Goal: Task Accomplishment & Management: Complete application form

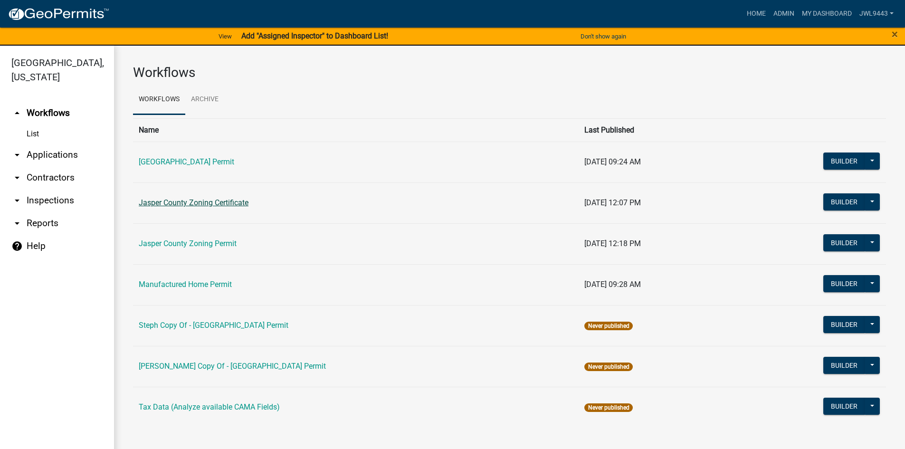
click at [200, 198] on link "Jasper County Zoning Certificate" at bounding box center [194, 202] width 110 height 9
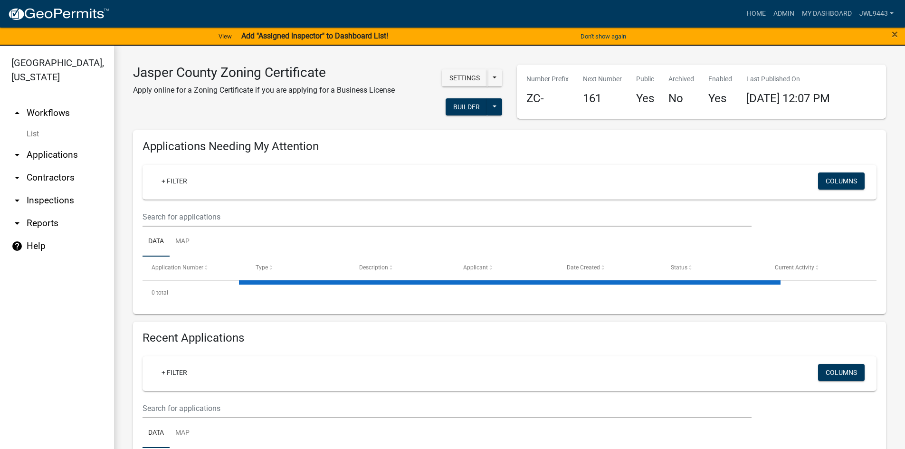
select select "3: 100"
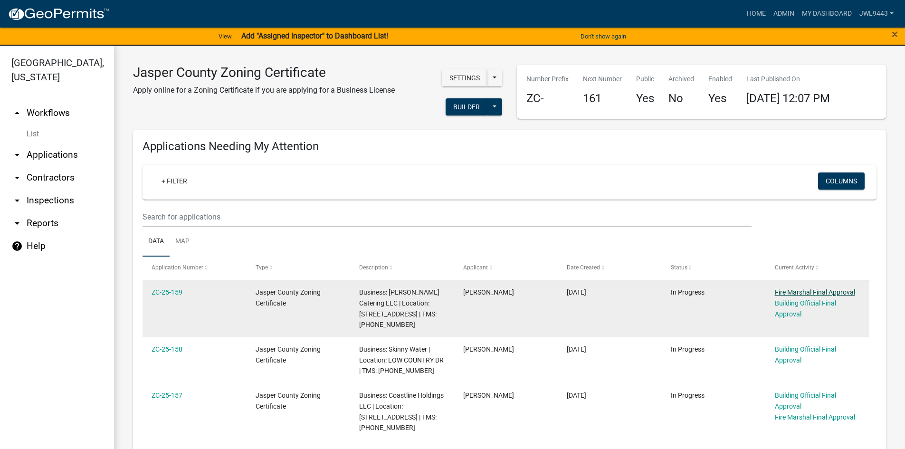
click at [804, 291] on link "Fire Marshal Final Approval" at bounding box center [815, 292] width 80 height 8
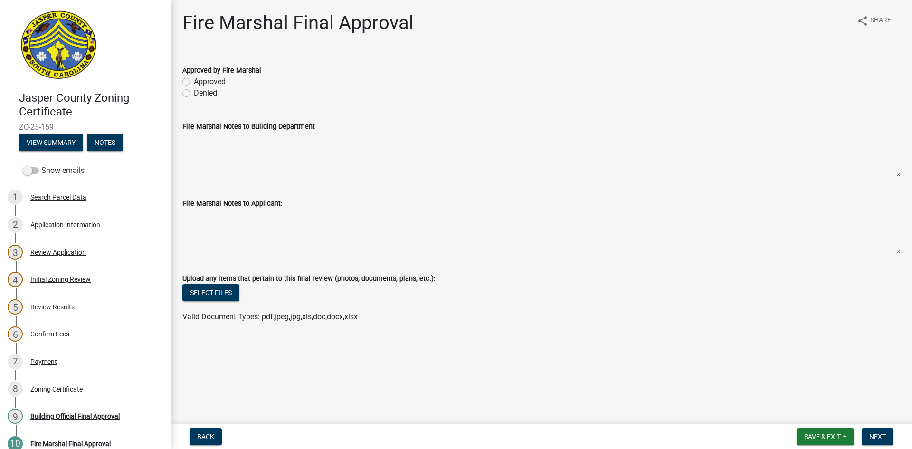
click at [194, 78] on label "Approved" at bounding box center [210, 81] width 32 height 11
click at [194, 78] on input "Approved" at bounding box center [197, 79] width 6 height 6
radio input "true"
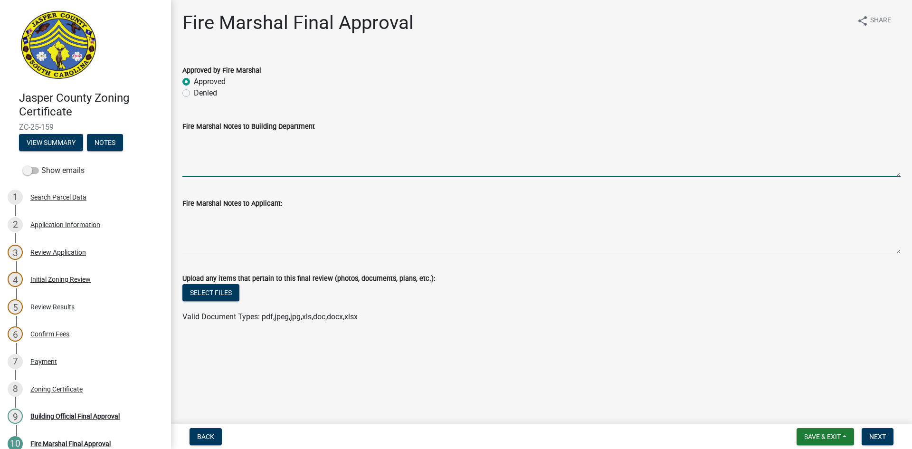
click at [213, 170] on textarea "Fire Marshal Notes to Building Department" at bounding box center [541, 154] width 718 height 45
type textarea "[PERSON_NAME] uses this kitchen and thats it. The owner of the kitchen keeps it…"
click at [872, 431] on button "Next" at bounding box center [878, 436] width 32 height 17
